Goal: Task Accomplishment & Management: Use online tool/utility

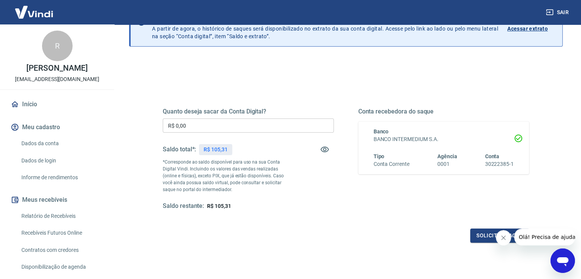
scroll to position [53, 0]
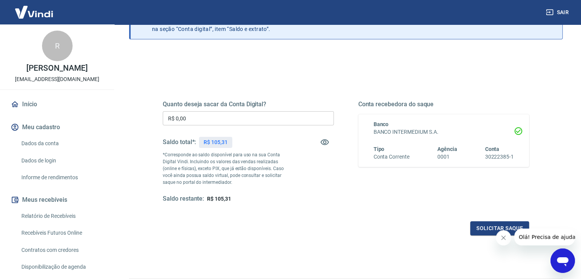
click at [232, 126] on div "Quanto deseja sacar da Conta Digital? R$ 0,00 ​ Saldo total*: R$ 105,31 *Corres…" at bounding box center [248, 152] width 171 height 102
click at [229, 122] on input "R$ 0,00" at bounding box center [248, 118] width 171 height 14
type input "R$ 105,31"
click at [498, 224] on button "Solicitar saque" at bounding box center [499, 228] width 59 height 14
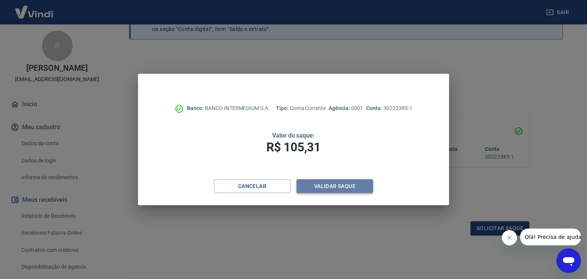
click at [345, 184] on button "Validar saque" at bounding box center [335, 186] width 76 height 14
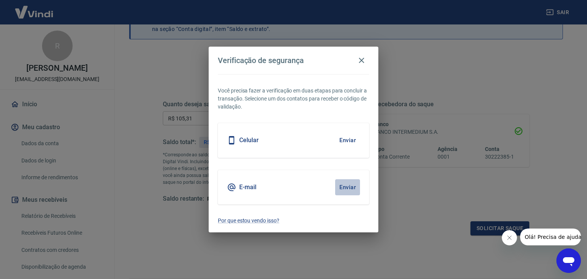
click at [345, 184] on button "Enviar" at bounding box center [347, 187] width 25 height 16
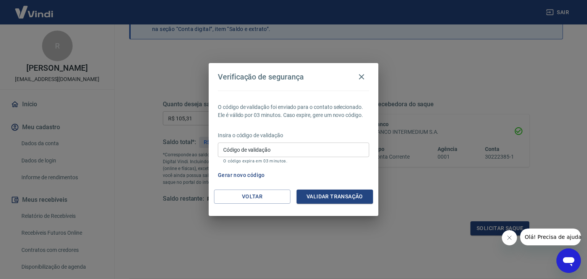
drag, startPoint x: 274, startPoint y: 149, endPoint x: 263, endPoint y: 146, distance: 11.5
click at [274, 149] on input "Código de validação" at bounding box center [293, 150] width 151 height 14
type input "127504"
click at [352, 198] on button "Validar transação" at bounding box center [335, 197] width 76 height 14
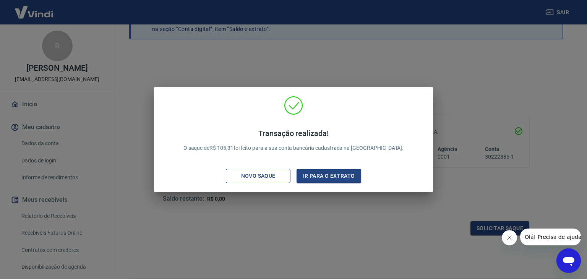
click at [262, 175] on div "Novo saque" at bounding box center [258, 176] width 53 height 10
